Goal: Check status: Check status

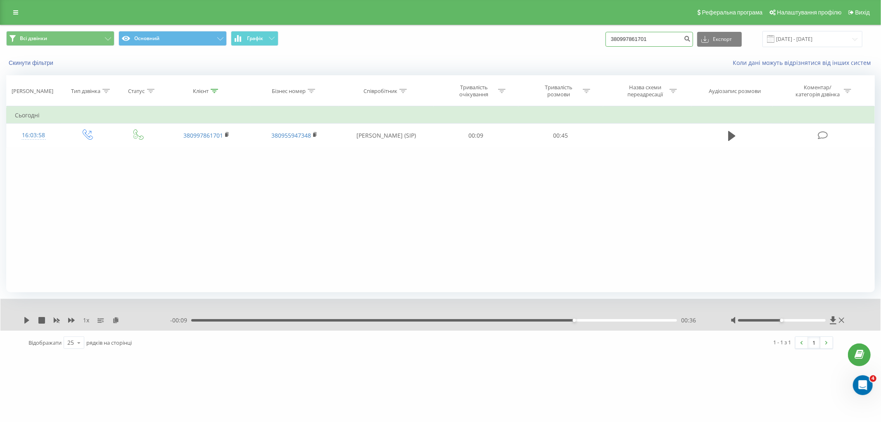
click at [654, 44] on input "380997861701" at bounding box center [650, 39] width 88 height 15
paste input "672121282"
type input "380672121282"
click at [691, 40] on icon "submit" at bounding box center [687, 37] width 7 height 5
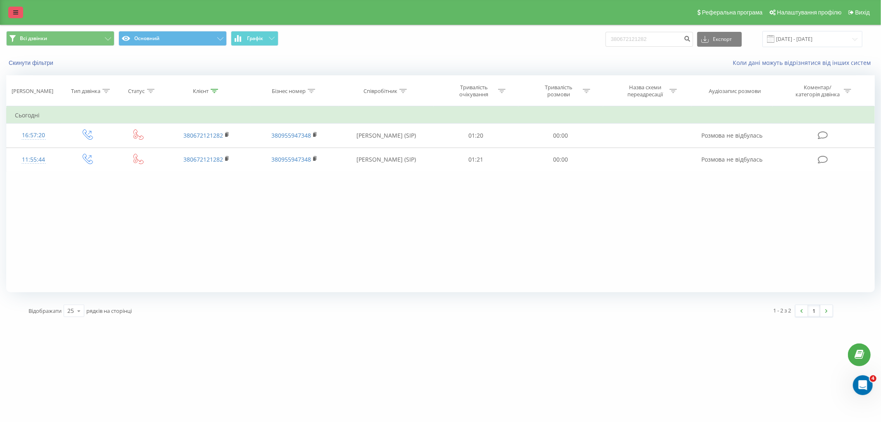
click at [15, 14] on icon at bounding box center [15, 13] width 5 height 6
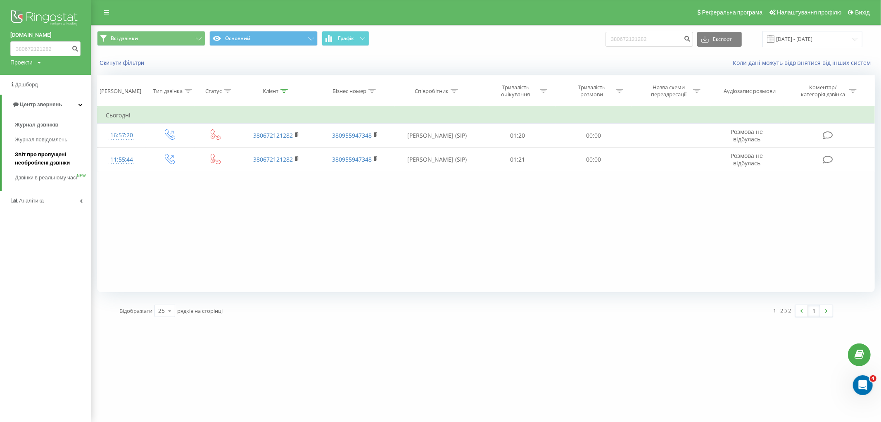
click at [55, 153] on span "Звіт про пропущені необроблені дзвінки" at bounding box center [51, 158] width 72 height 17
